Goal: Check status: Check status

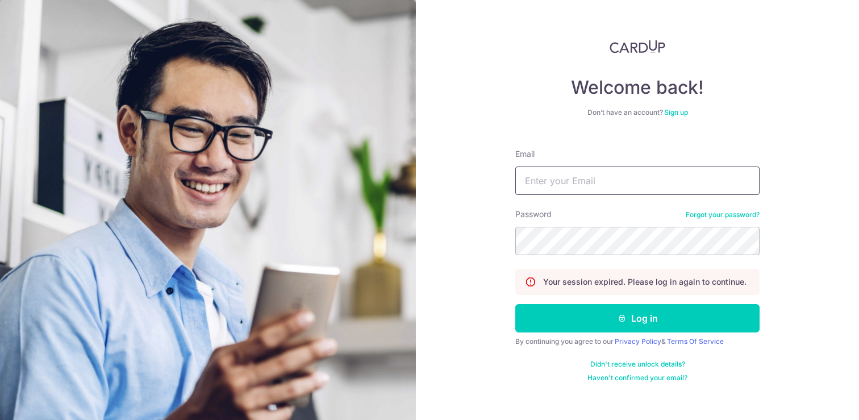
click at [629, 169] on input "Email" at bounding box center [637, 180] width 244 height 28
type input "[EMAIL_ADDRESS][DOMAIN_NAME]"
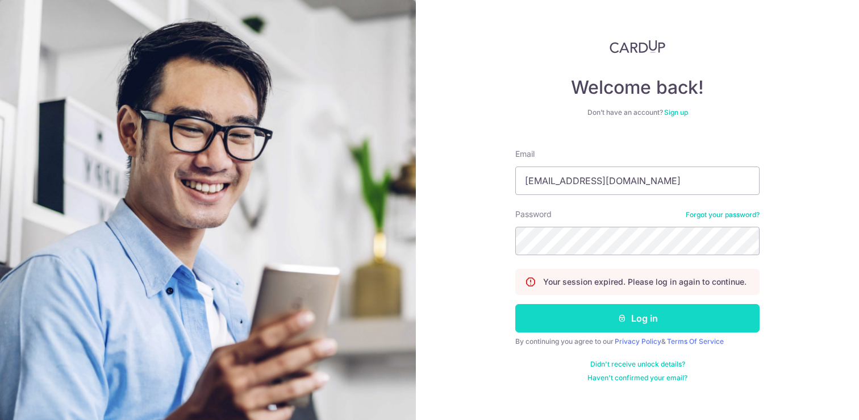
click at [650, 321] on button "Log in" at bounding box center [637, 318] width 244 height 28
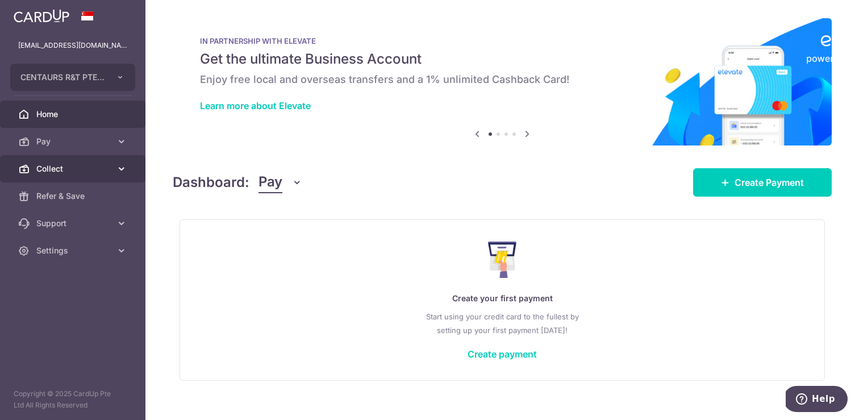
click at [125, 166] on icon at bounding box center [121, 168] width 11 height 11
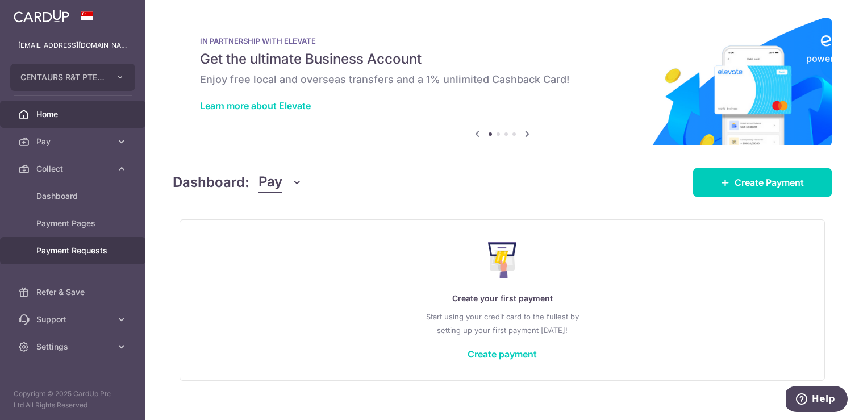
click at [77, 251] on span "Payment Requests" at bounding box center [73, 250] width 75 height 11
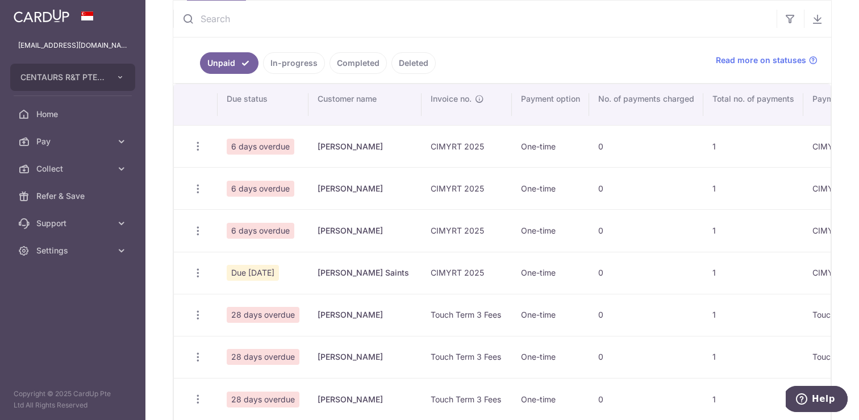
scroll to position [100, 0]
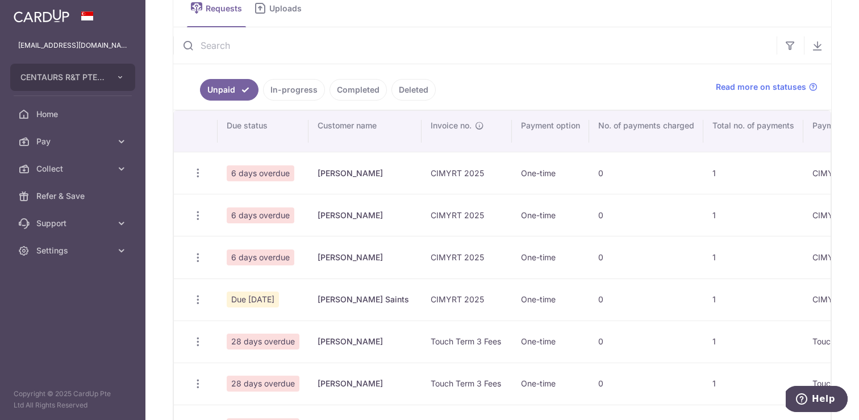
click at [308, 86] on link "In-progress" at bounding box center [294, 90] width 62 height 22
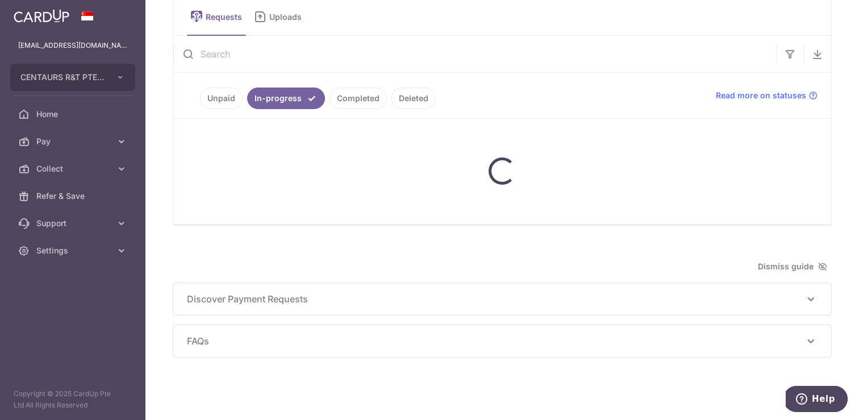
scroll to position [58, 0]
click at [352, 99] on link "Completed" at bounding box center [357, 98] width 57 height 22
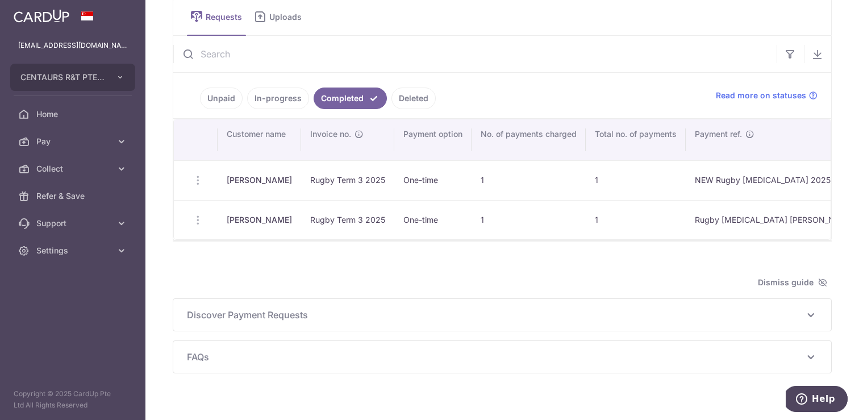
click at [276, 99] on link "In-progress" at bounding box center [278, 98] width 62 height 22
click at [361, 100] on link "Completed" at bounding box center [357, 98] width 57 height 22
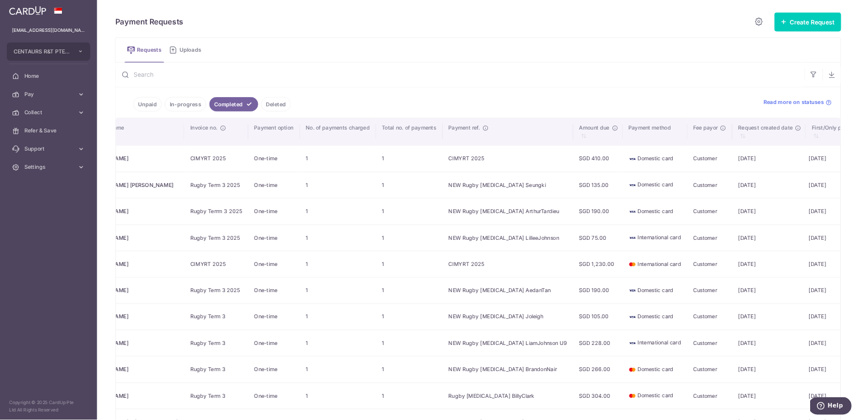
scroll to position [0, 0]
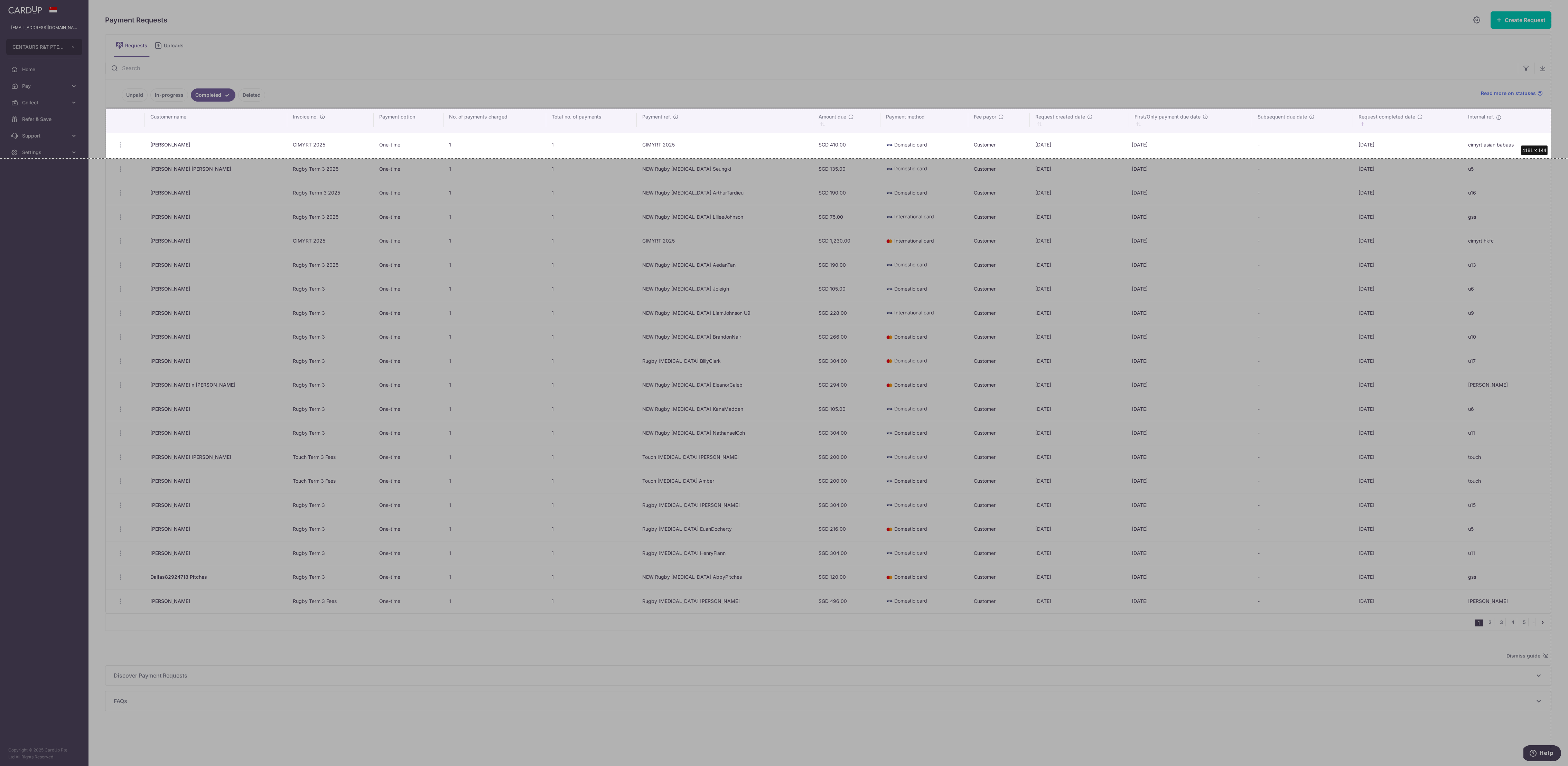
drag, startPoint x: 106, startPoint y: 109, endPoint x: 1551, endPoint y: 158, distance: 1445.8
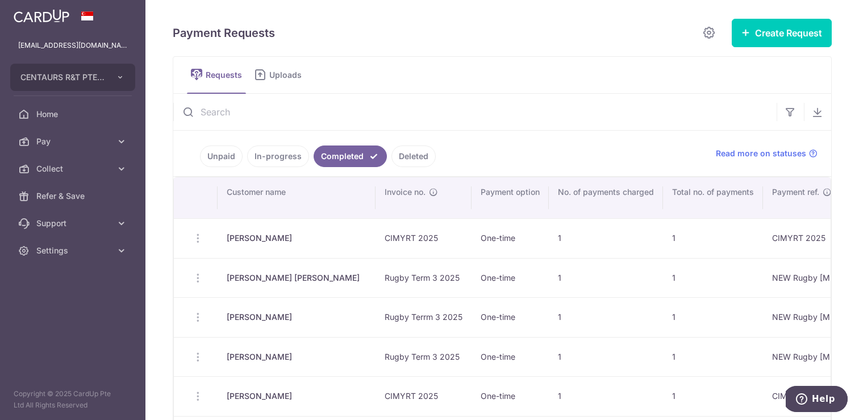
click at [215, 156] on link "Unpaid" at bounding box center [221, 156] width 43 height 22
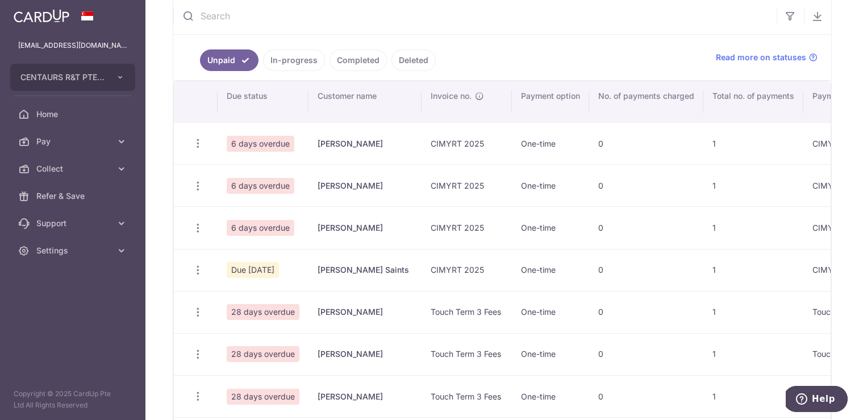
click at [352, 60] on link "Completed" at bounding box center [357, 60] width 57 height 22
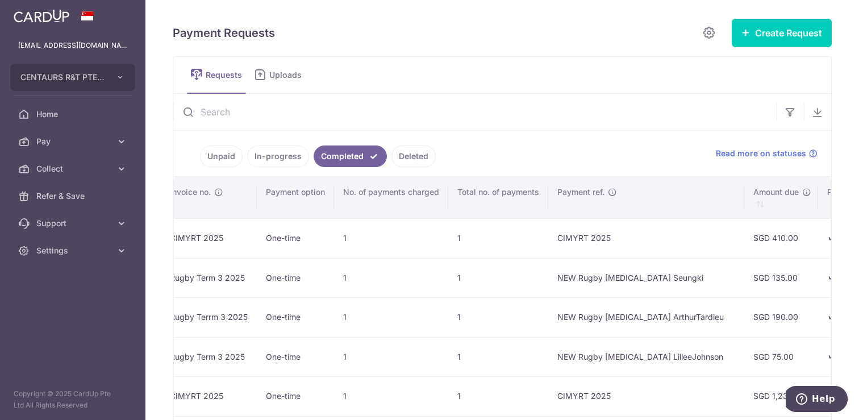
scroll to position [0, 207]
click at [213, 152] on link "Unpaid" at bounding box center [221, 156] width 43 height 22
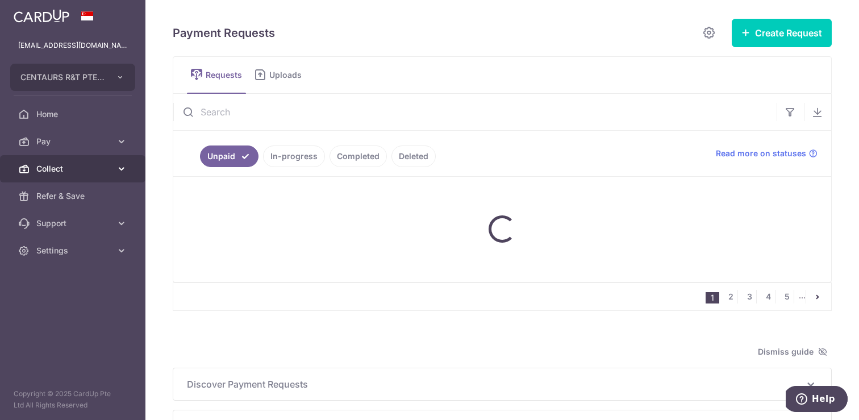
click at [122, 163] on icon at bounding box center [121, 168] width 11 height 11
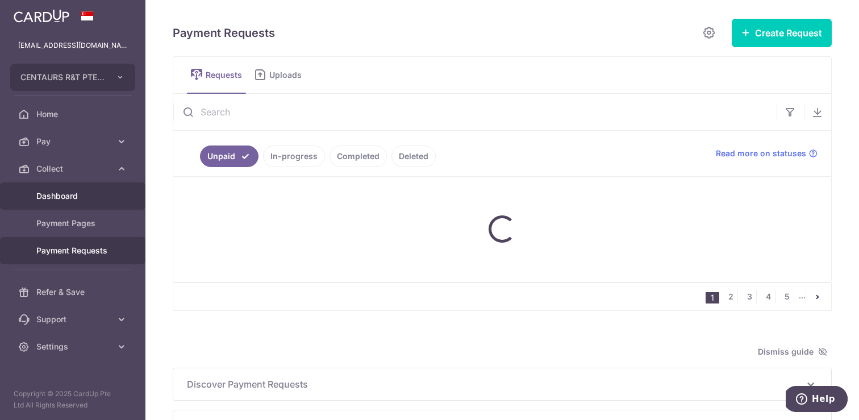
click at [83, 191] on span "Dashboard" at bounding box center [73, 195] width 75 height 11
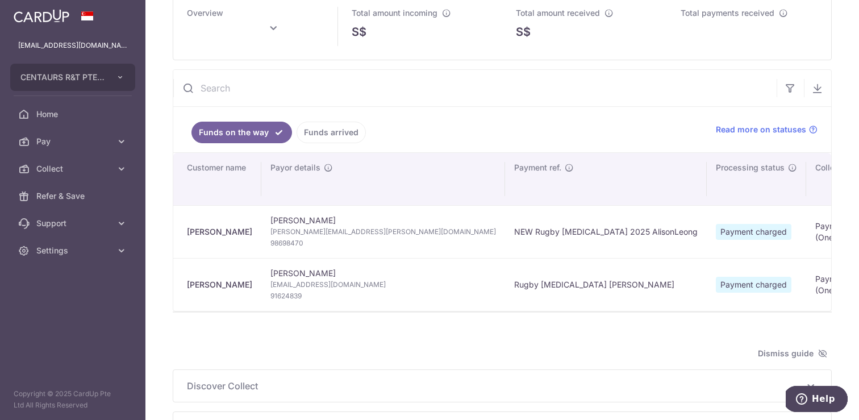
scroll to position [44, 0]
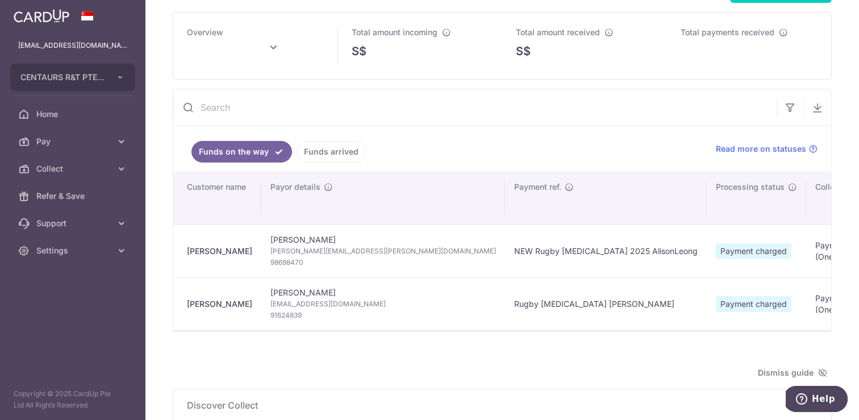
click at [332, 147] on link "Funds arrived" at bounding box center [330, 152] width 69 height 22
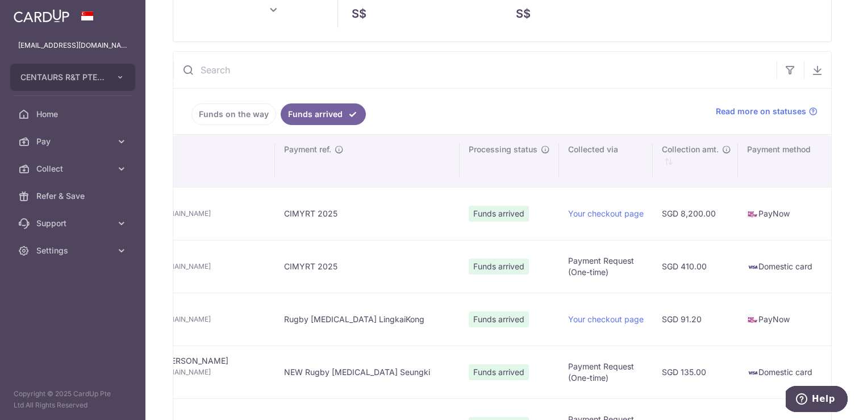
scroll to position [0, 0]
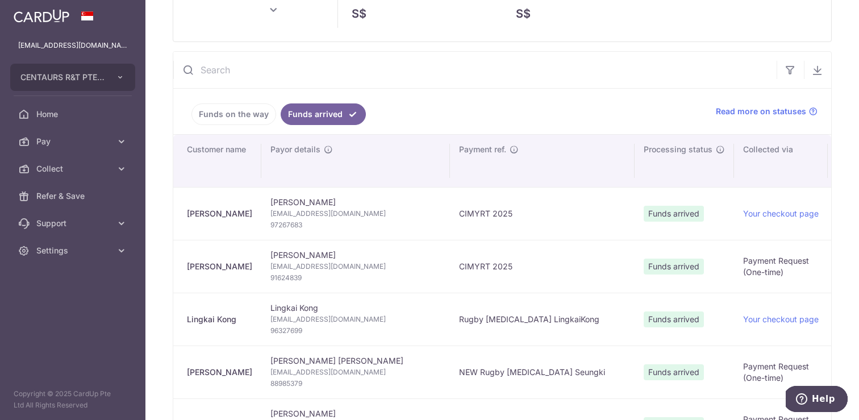
type input "[DATE]"
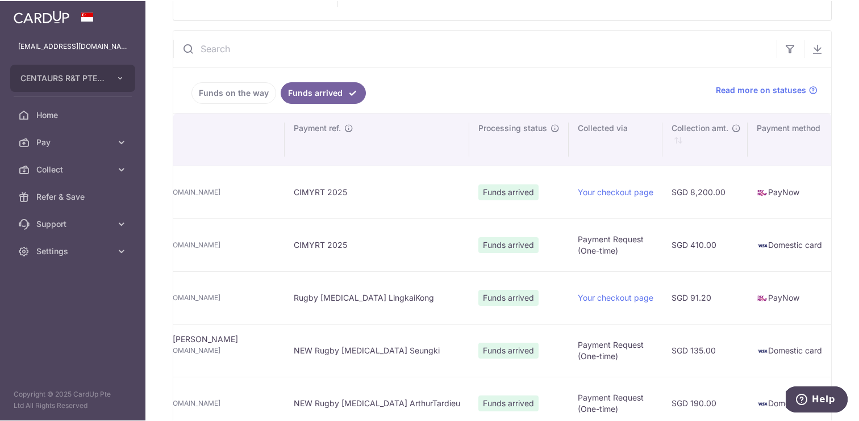
scroll to position [102, 0]
